Goal: Information Seeking & Learning: Learn about a topic

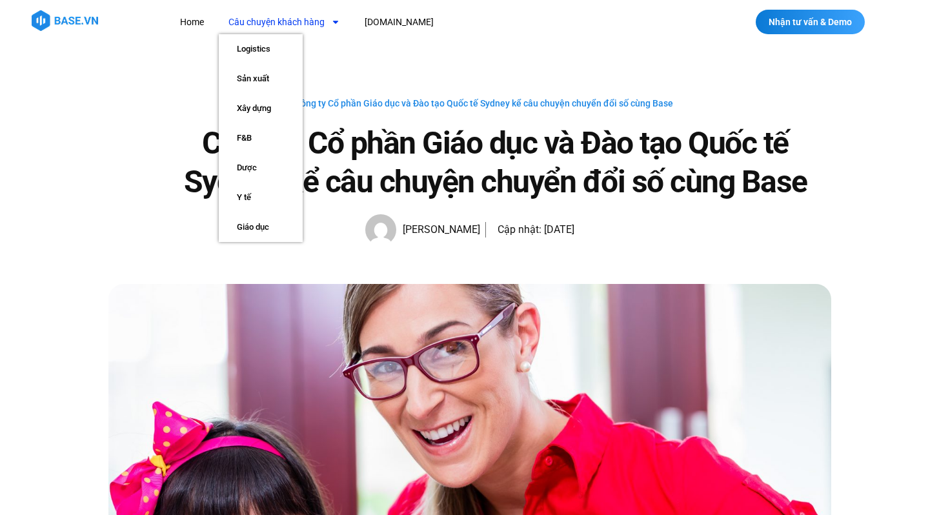
click at [284, 23] on link "Câu chuyện khách hàng" at bounding box center [284, 22] width 131 height 24
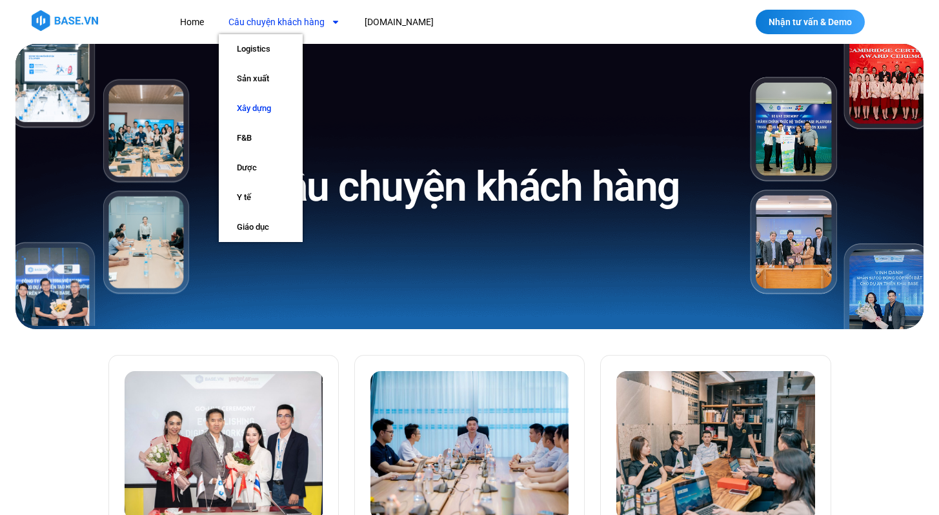
click at [253, 106] on link "Xây dựng" at bounding box center [261, 109] width 84 height 30
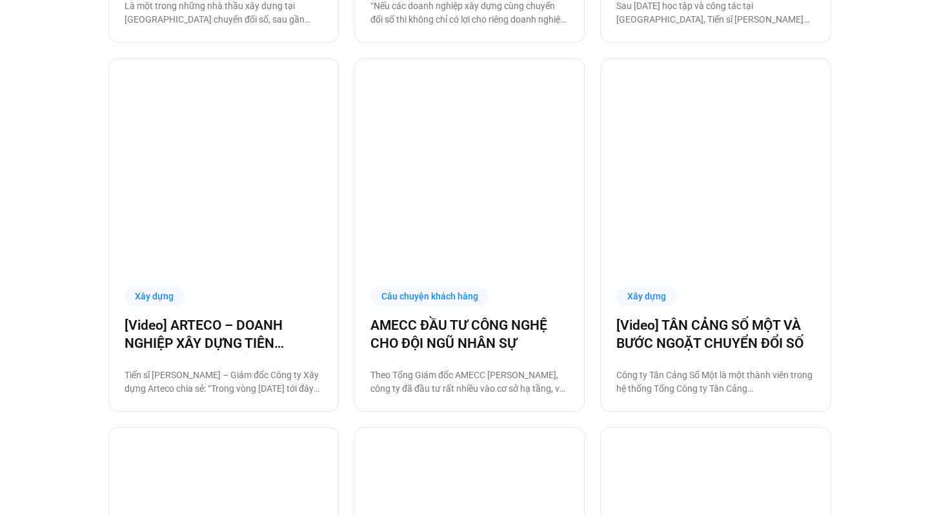
scroll to position [944, 0]
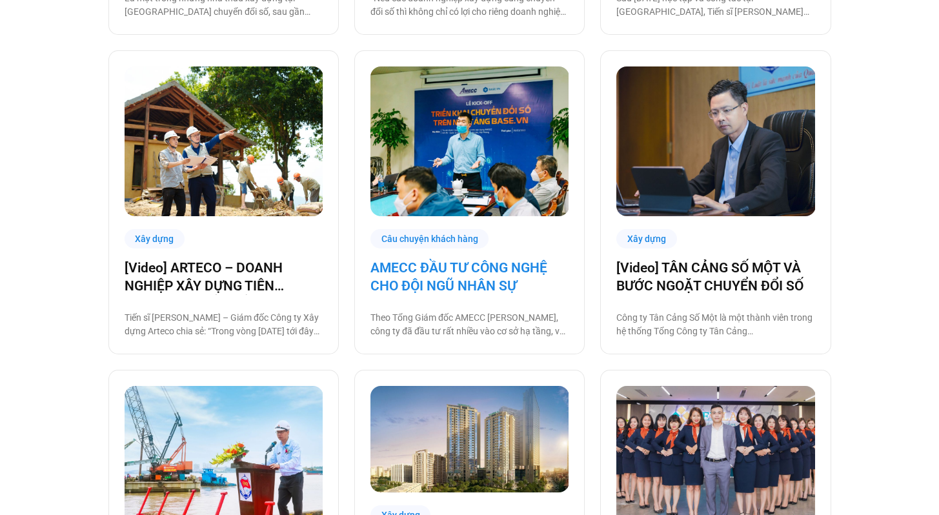
click at [453, 267] on link "AMECC ĐẦU TƯ CÔNG NGHỆ CHO ĐỘI NGŨ NHÂN SỰ" at bounding box center [470, 277] width 198 height 36
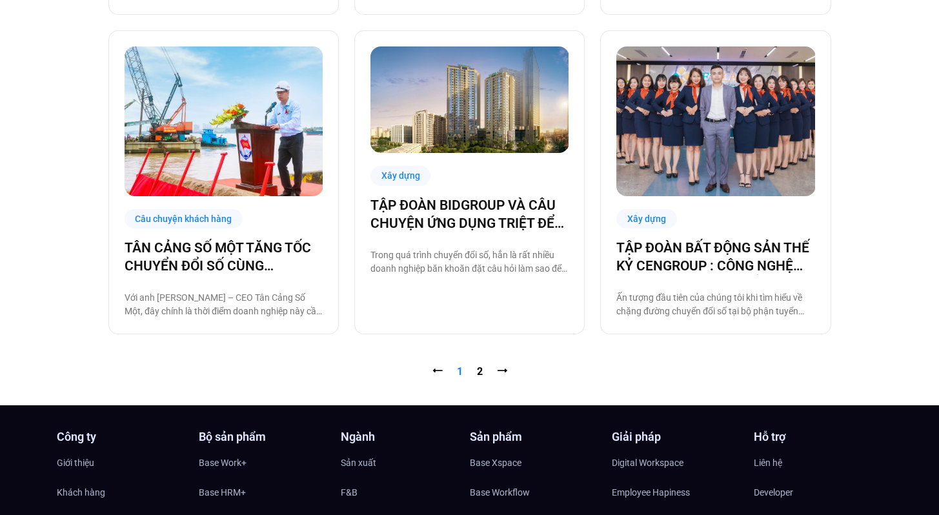
scroll to position [1286, 0]
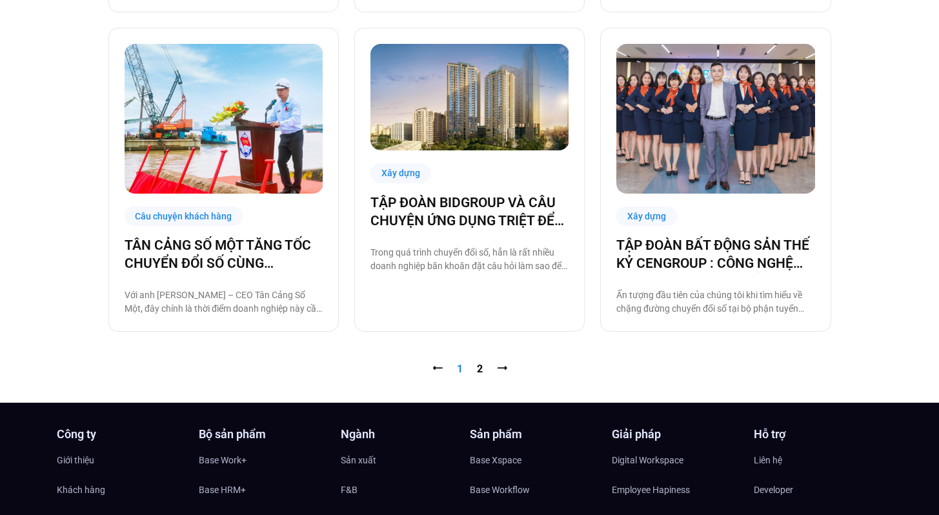
click at [474, 371] on nav "⭠ Trang 1 Trang 2 ⭢" at bounding box center [469, 368] width 723 height 15
click at [478, 368] on link "Trang 2" at bounding box center [480, 369] width 6 height 12
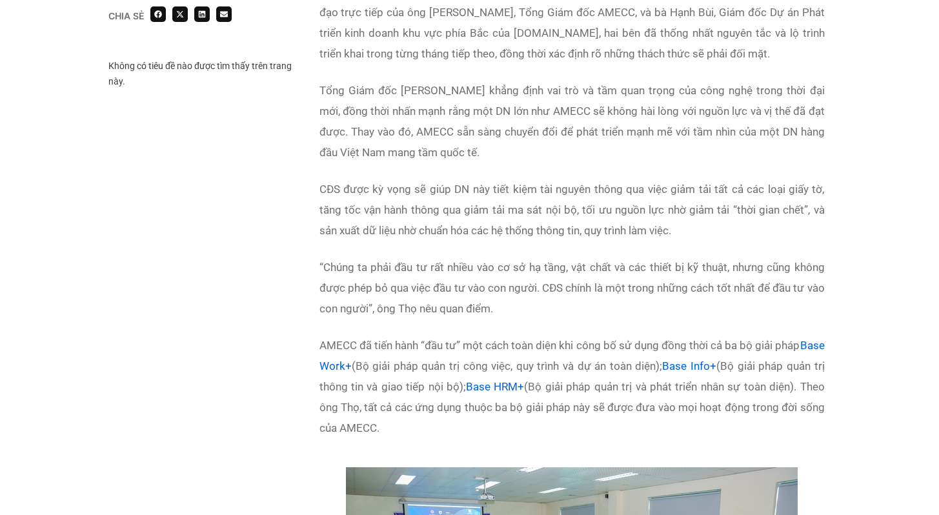
scroll to position [1092, 0]
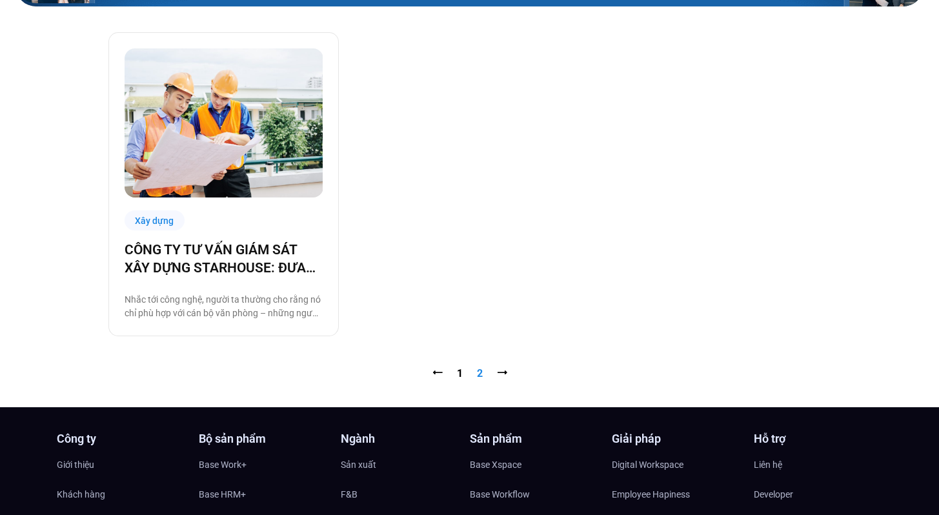
scroll to position [316, 0]
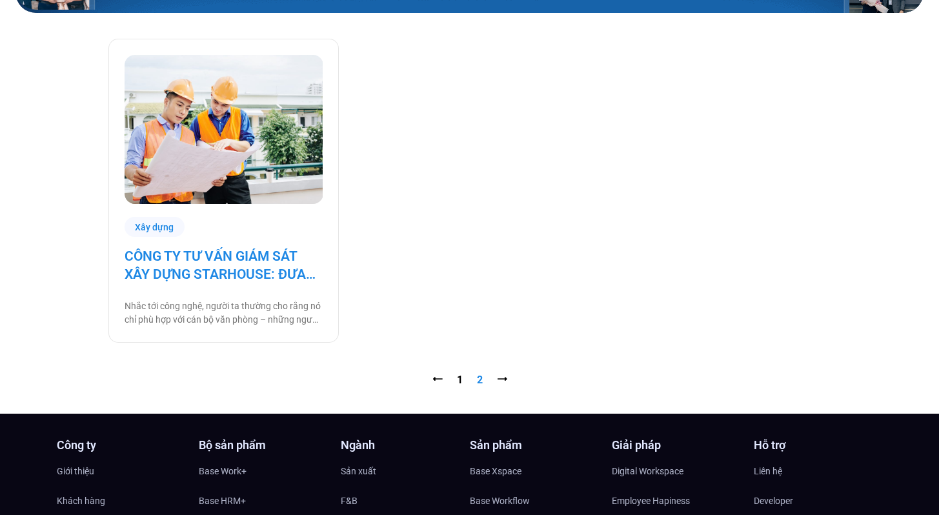
click at [238, 272] on link "CÔNG TY TƯ VẤN GIÁM SÁT XÂY DỰNG STARHOUSE: ĐƯA CÔNG NGHỆ ĐẾN VỚI NHÂN SỰ TẠI C…" at bounding box center [224, 265] width 198 height 36
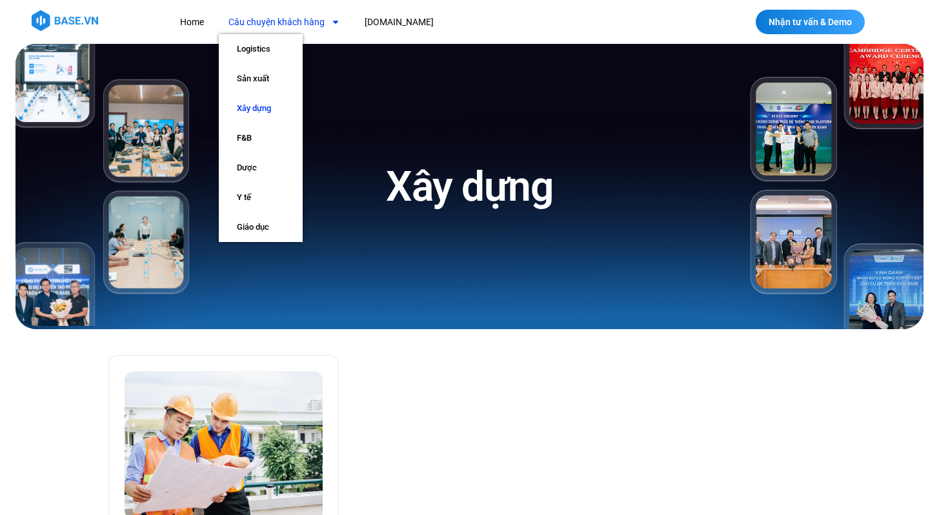
click at [263, 109] on link "Xây dựng" at bounding box center [261, 109] width 84 height 30
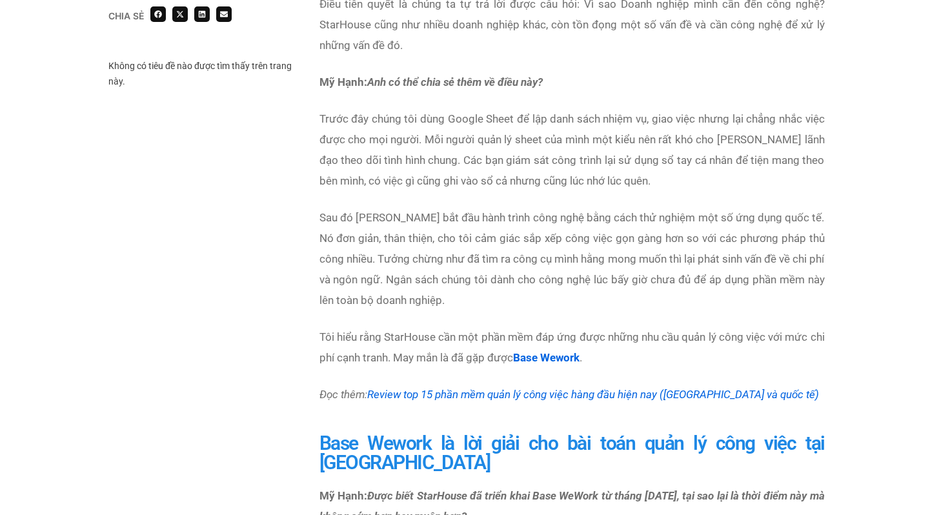
scroll to position [1569, 0]
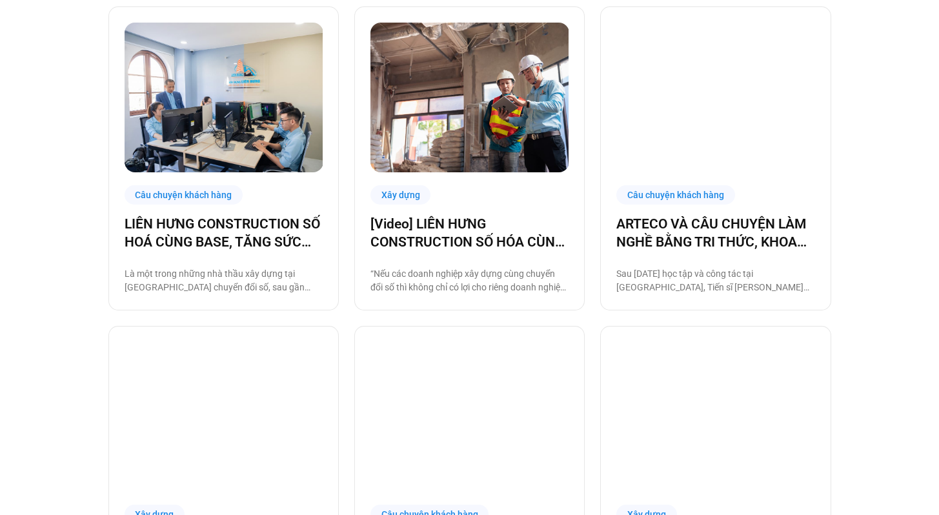
scroll to position [671, 0]
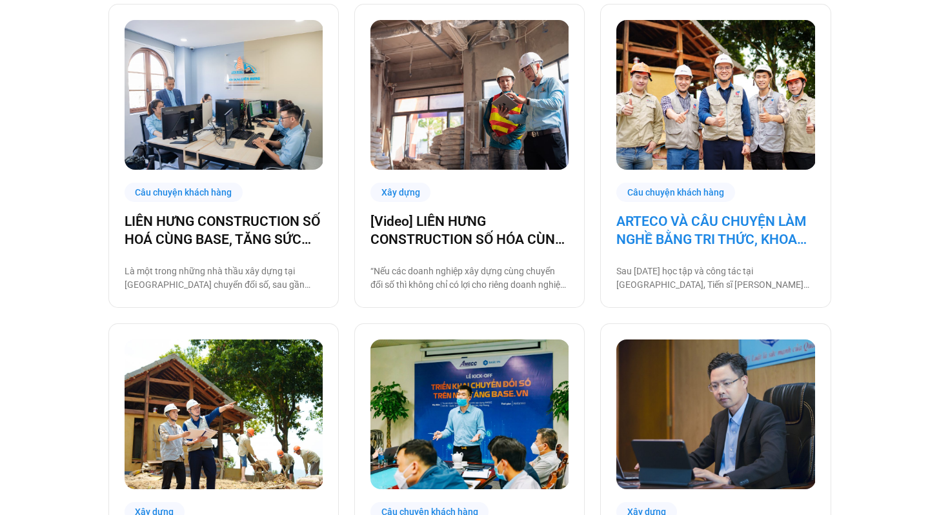
click at [678, 221] on link "ARTECO VÀ CÂU CHUYỆN LÀM NGHỀ BẰNG TRI THỨC, KHOA HỌC VÀ CÔNG NGHỆ" at bounding box center [715, 230] width 198 height 36
